Goal: Task Accomplishment & Management: Manage account settings

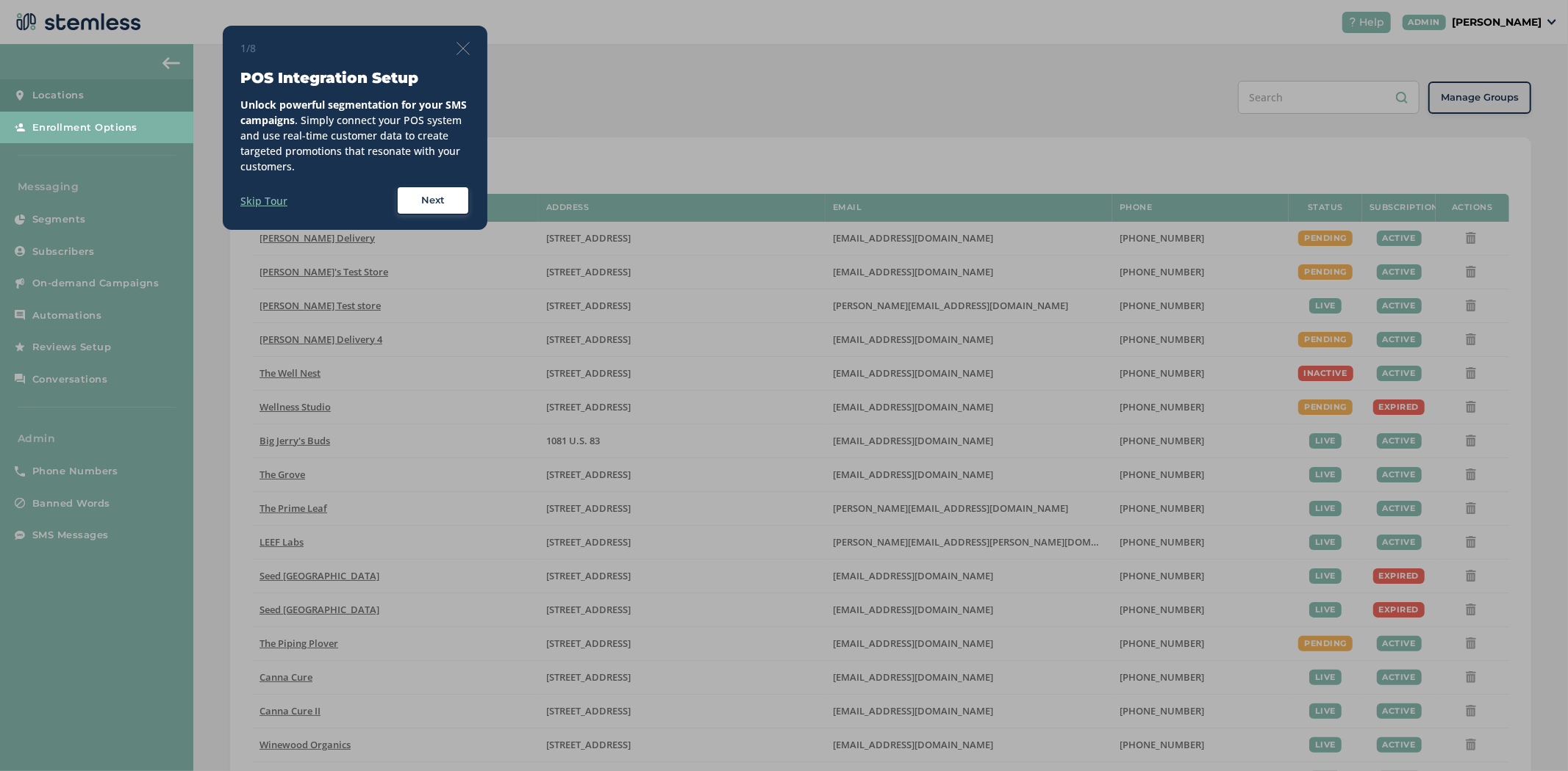
drag, startPoint x: 1533, startPoint y: 17, endPoint x: 1486, endPoint y: 22, distance: 47.3
click at [1532, 17] on div at bounding box center [784, 385] width 1568 height 771
click at [460, 46] on img at bounding box center [463, 49] width 13 height 13
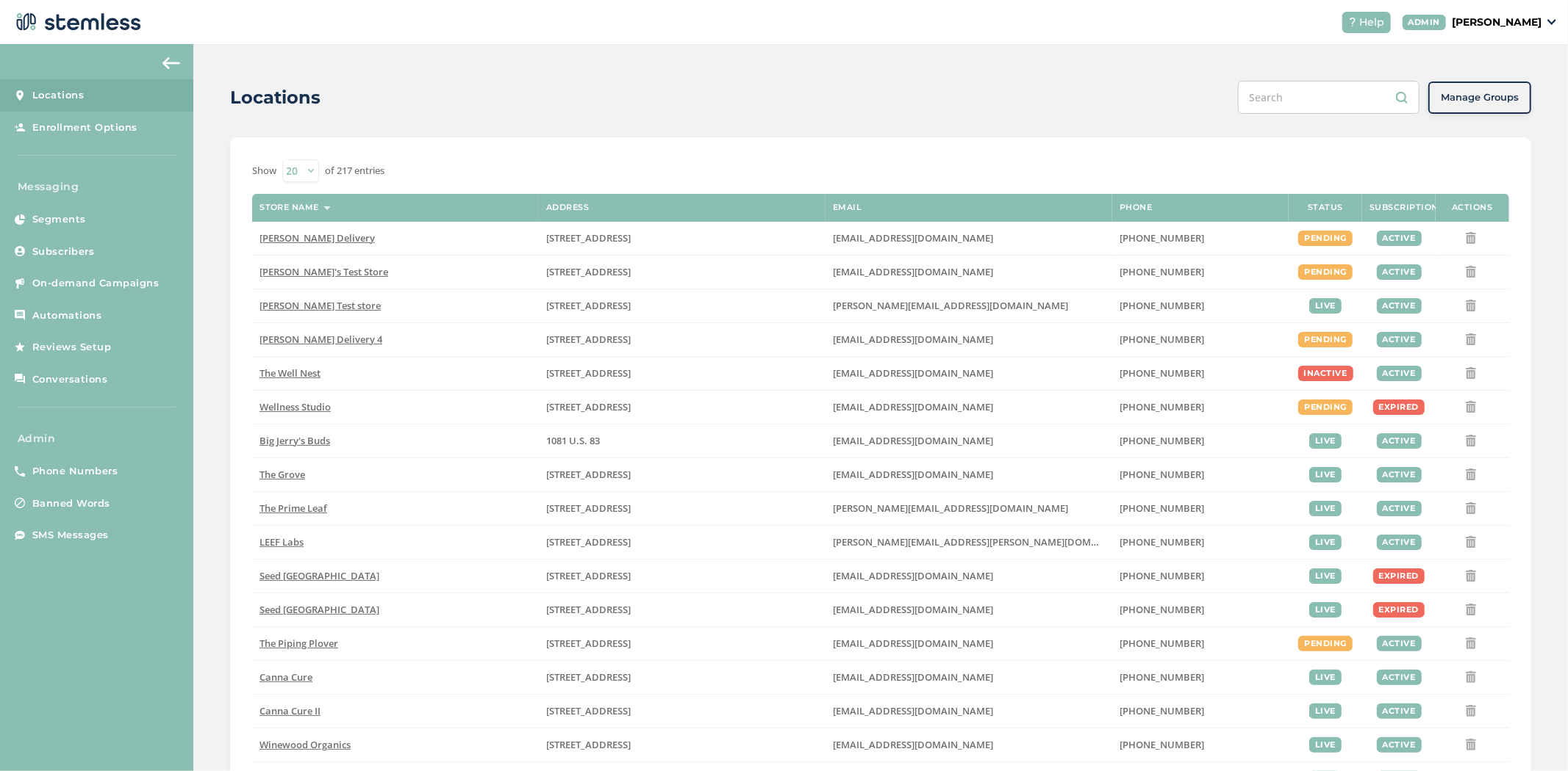
click at [1515, 22] on p "[PERSON_NAME]" at bounding box center [1497, 22] width 90 height 15
click at [1492, 104] on span "Impersonate" at bounding box center [1504, 106] width 72 height 15
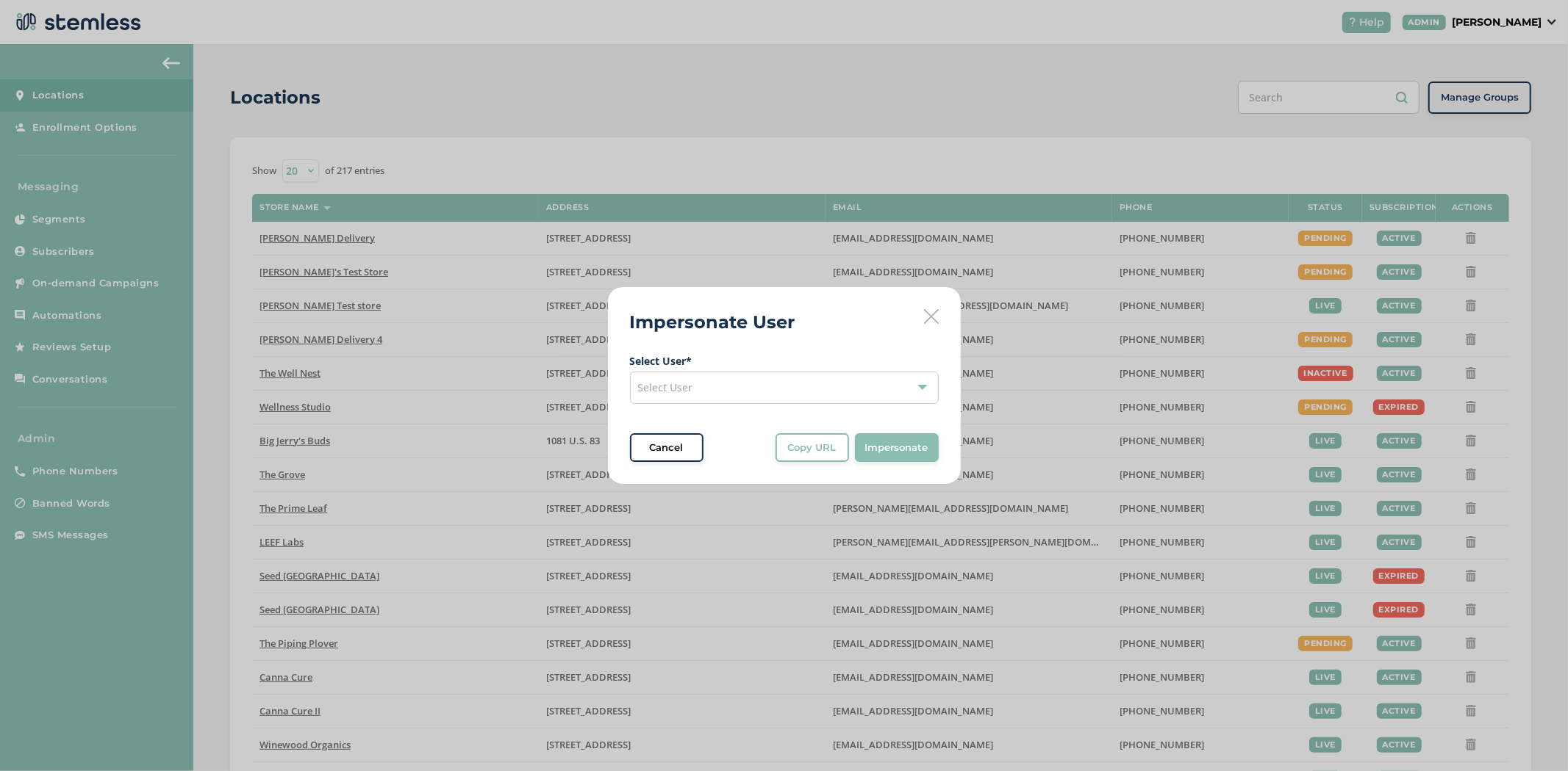
click at [783, 387] on div "Select User" at bounding box center [784, 388] width 309 height 32
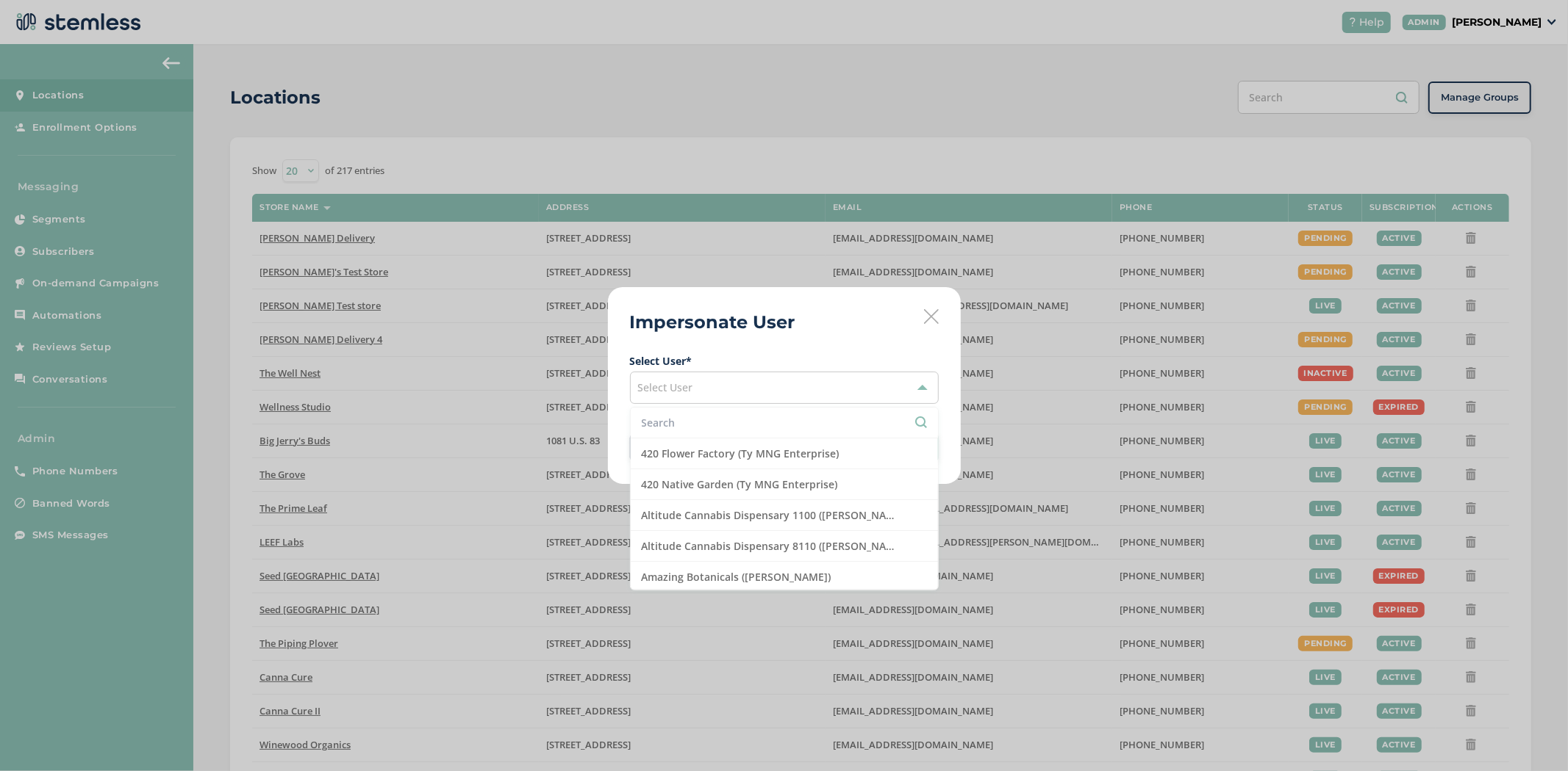
click at [754, 427] on input "text" at bounding box center [784, 423] width 285 height 15
type input "b"
type input "test"
click at [765, 476] on li "[PERSON_NAME] Account (test vendor2)" at bounding box center [784, 485] width 307 height 31
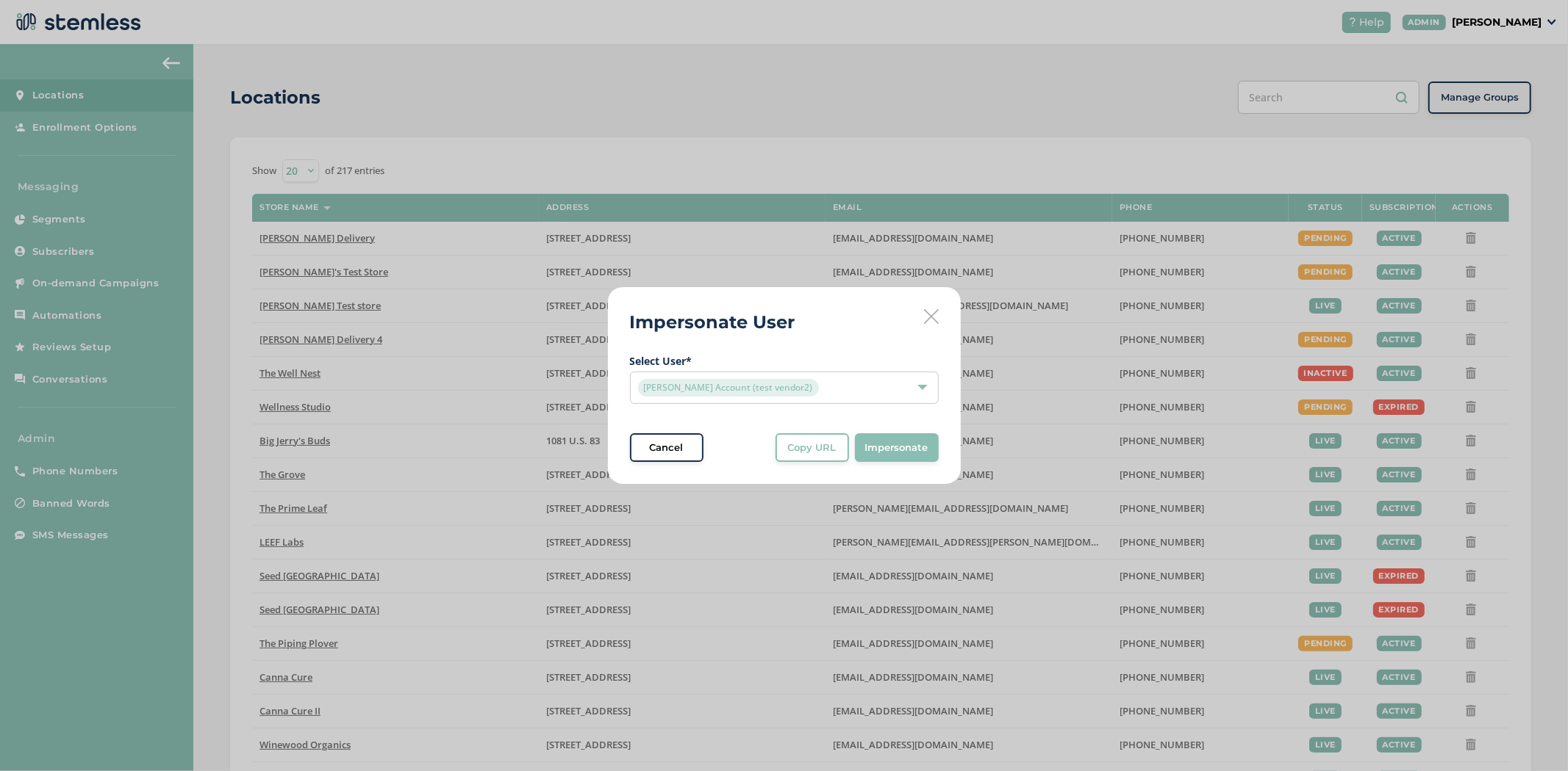
click at [913, 464] on div "Impersonate User Select User * [PERSON_NAME] Account (test vendor2) Cancel Copy…" at bounding box center [785, 386] width 353 height 198
click at [875, 452] on span "Impersonate" at bounding box center [897, 448] width 63 height 15
